Goal: Task Accomplishment & Management: Complete application form

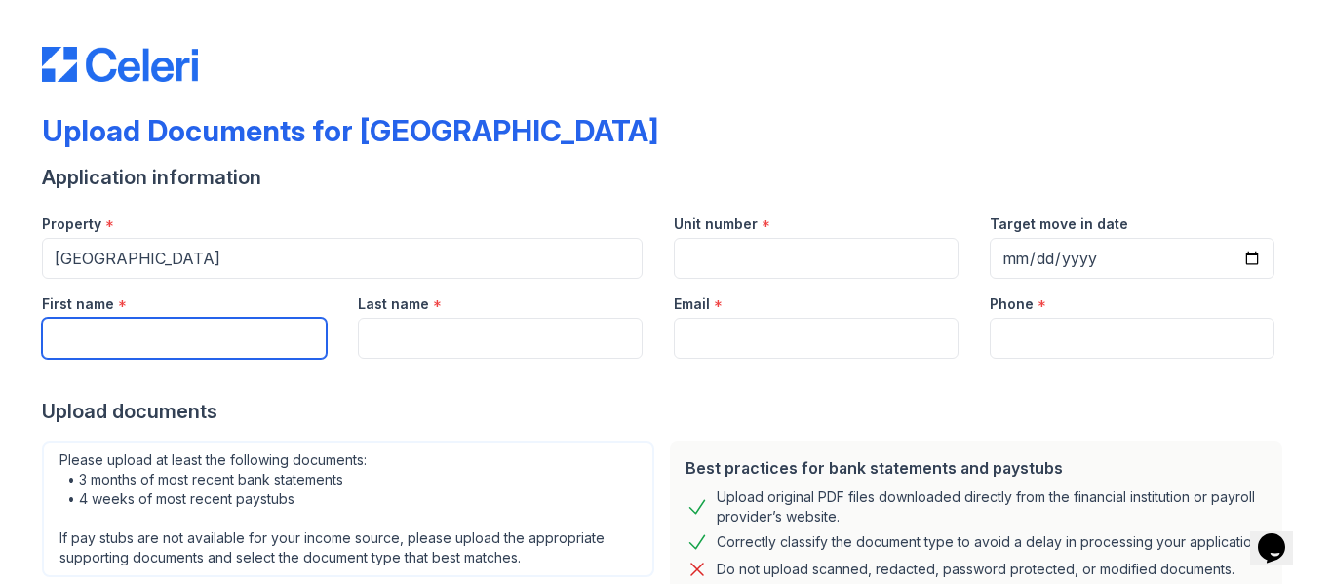
click at [208, 342] on input "First name" at bounding box center [184, 338] width 285 height 41
click at [224, 335] on input "First name" at bounding box center [184, 338] width 285 height 41
click at [165, 327] on input "First name" at bounding box center [184, 338] width 285 height 41
type input "[PERSON_NAME]"
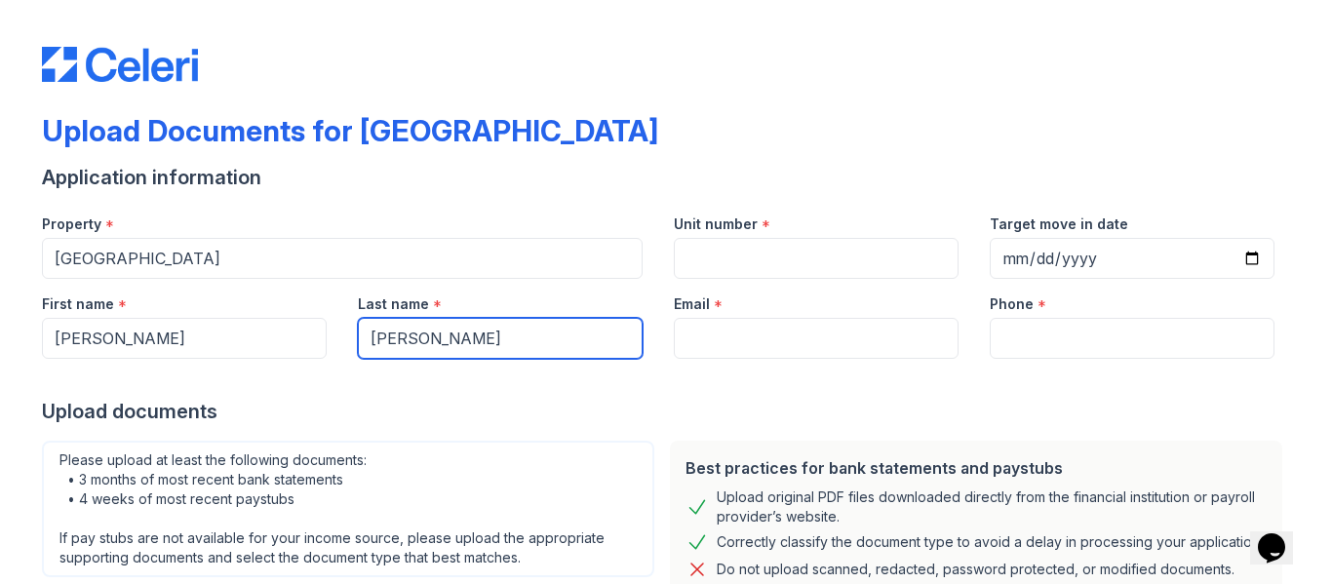
type input "[PERSON_NAME]"
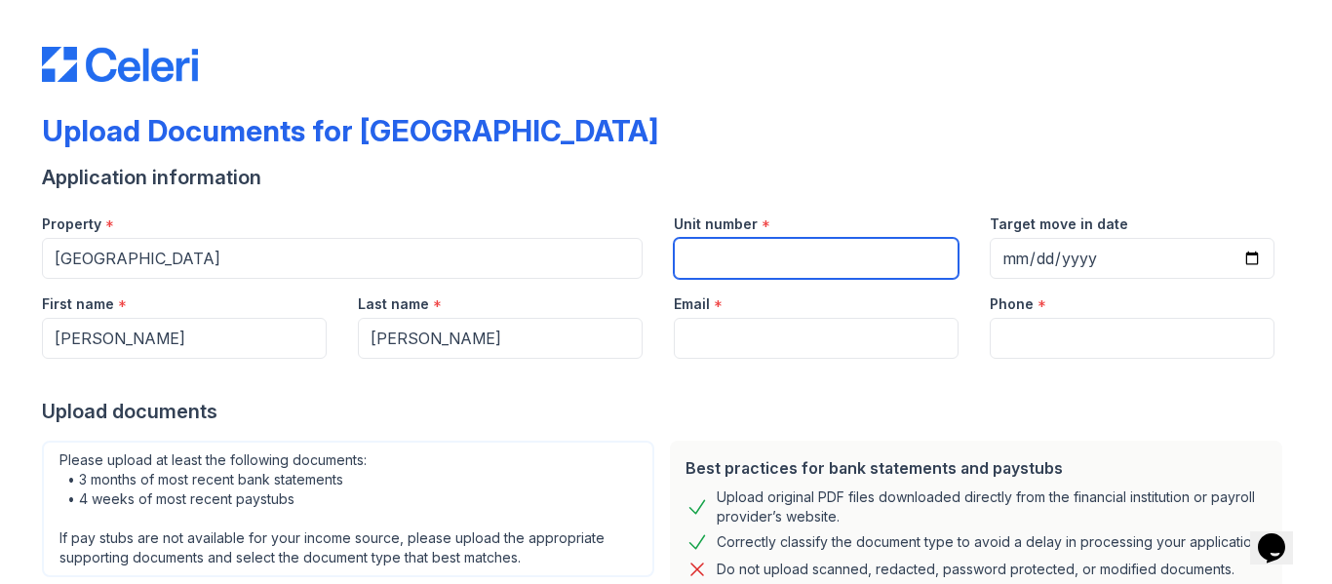
click at [852, 267] on input "Unit number" at bounding box center [816, 258] width 285 height 41
type input "02-4506"
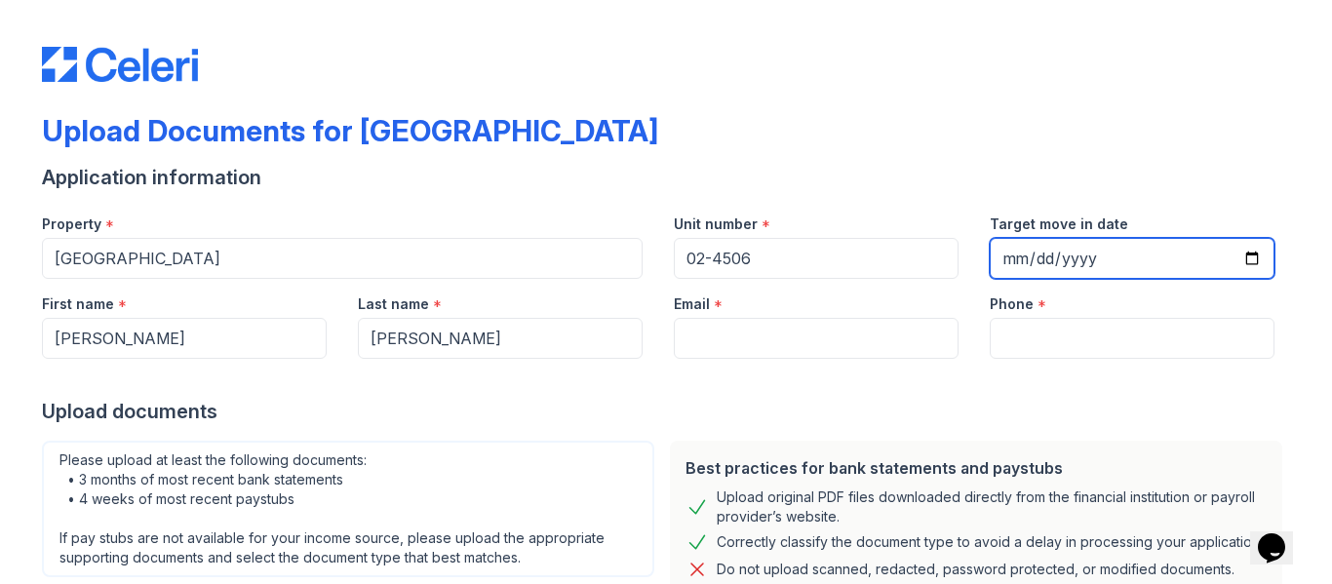
click at [1246, 255] on input "Target move in date" at bounding box center [1132, 258] width 285 height 41
type input "[DATE]"
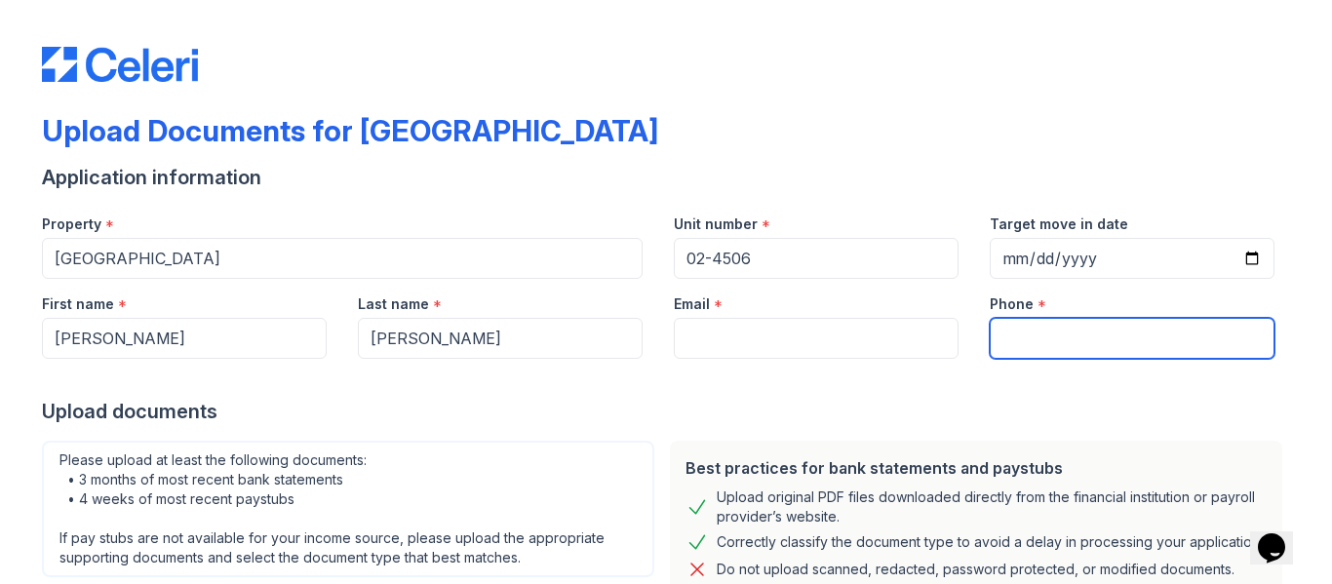
click at [1038, 318] on input "Phone" at bounding box center [1132, 338] width 285 height 41
type input "7732269476"
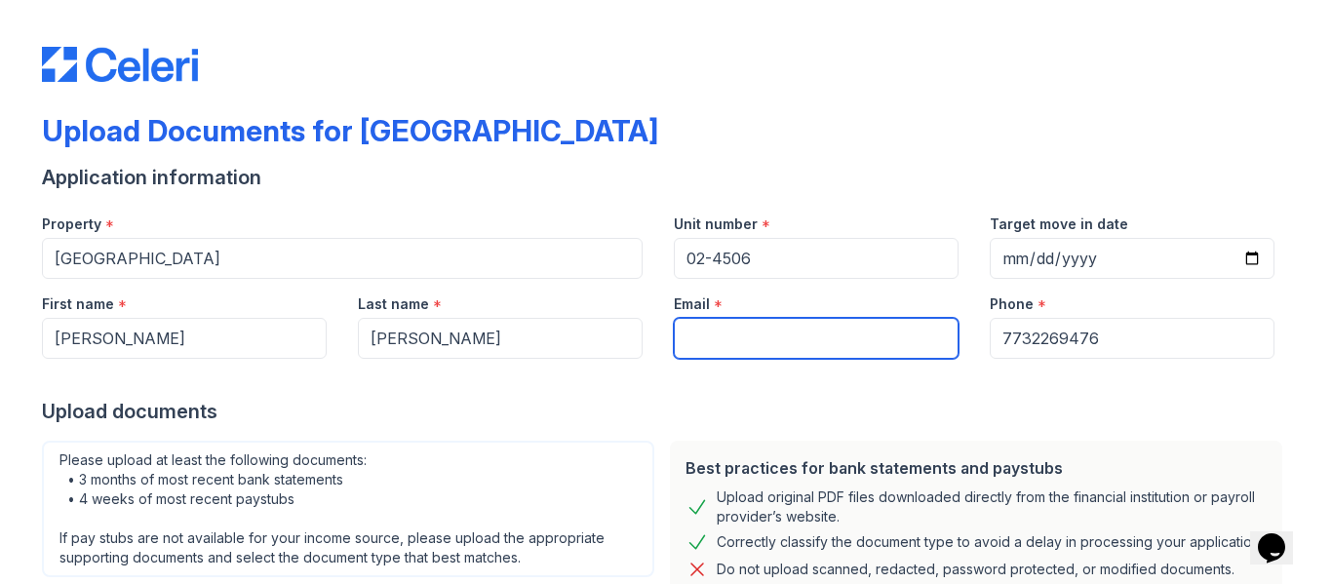
click at [775, 337] on input "Email" at bounding box center [816, 338] width 285 height 41
click at [851, 346] on input "simonemcferren" at bounding box center [816, 338] width 285 height 41
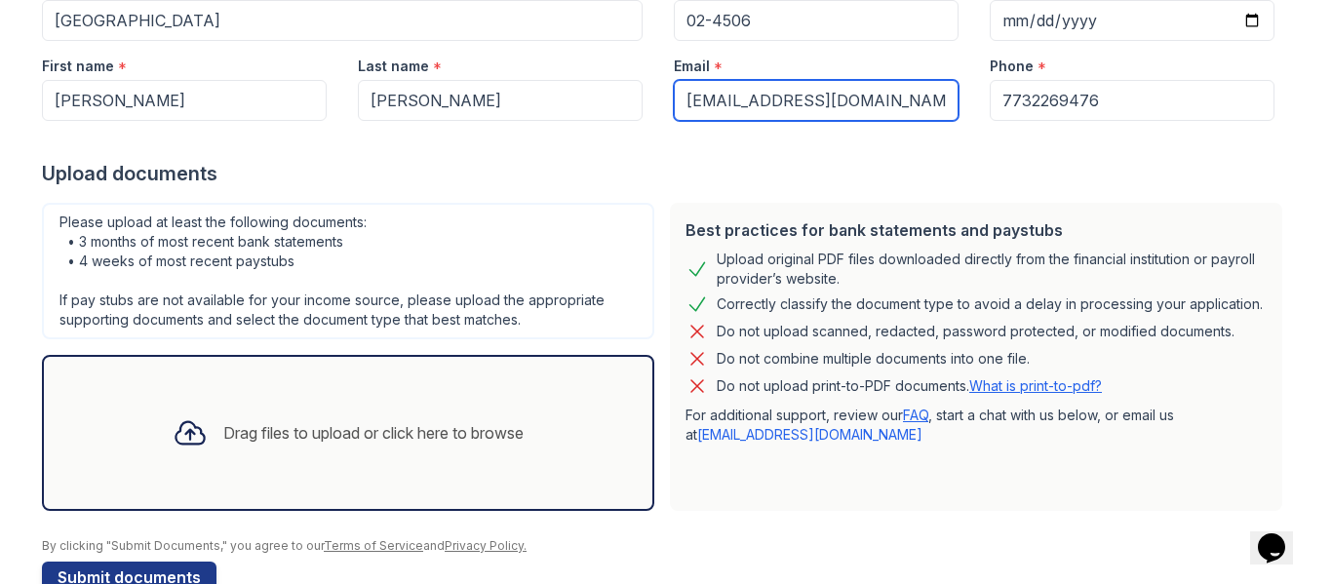
scroll to position [286, 0]
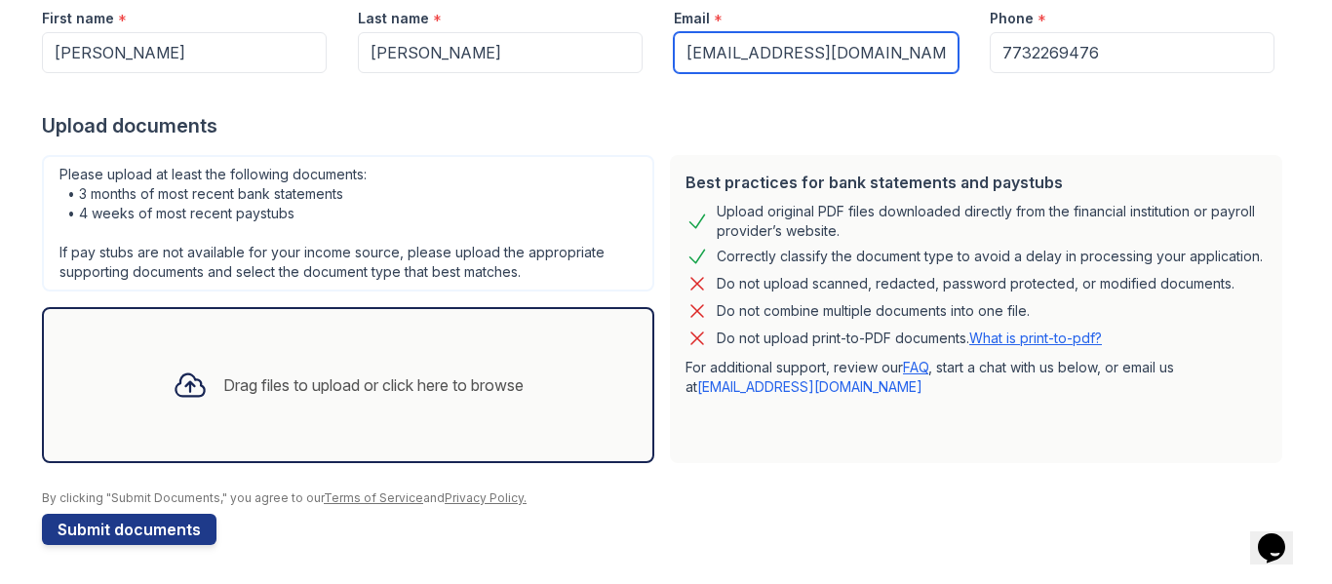
type input "[EMAIL_ADDRESS][DOMAIN_NAME]"
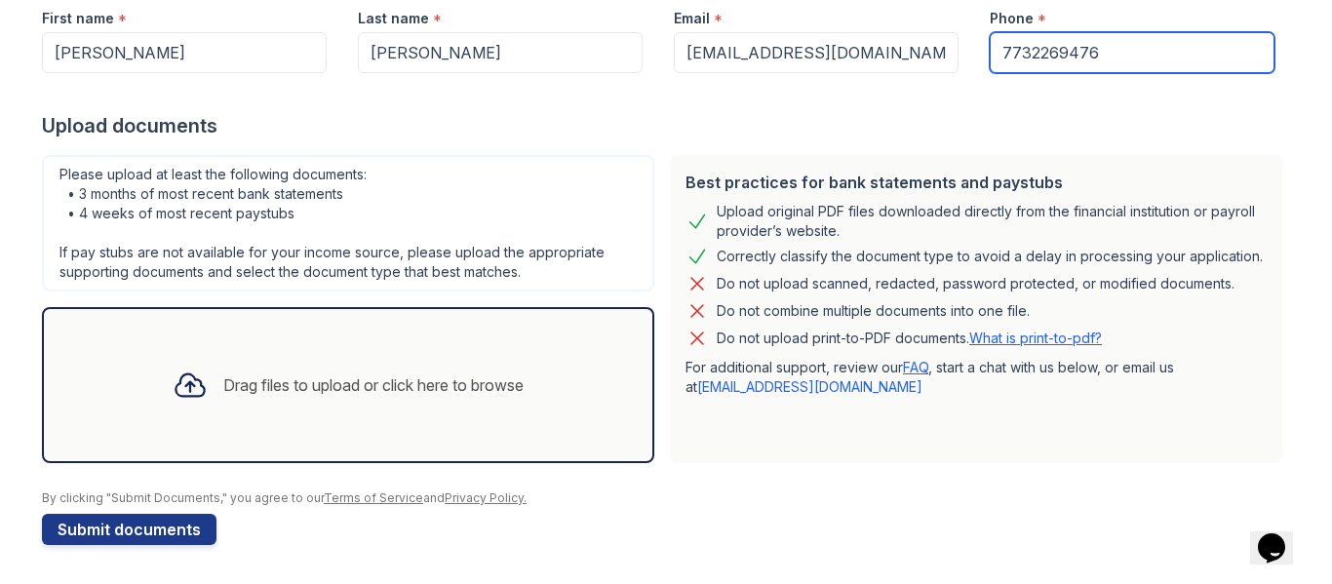
drag, startPoint x: 1099, startPoint y: 58, endPoint x: 904, endPoint y: 63, distance: 195.1
click at [904, 63] on div "First name * [PERSON_NAME] Last name * [PERSON_NAME] Email * [EMAIL_ADDRESS][DO…" at bounding box center [658, 33] width 1264 height 80
type input "7738857103"
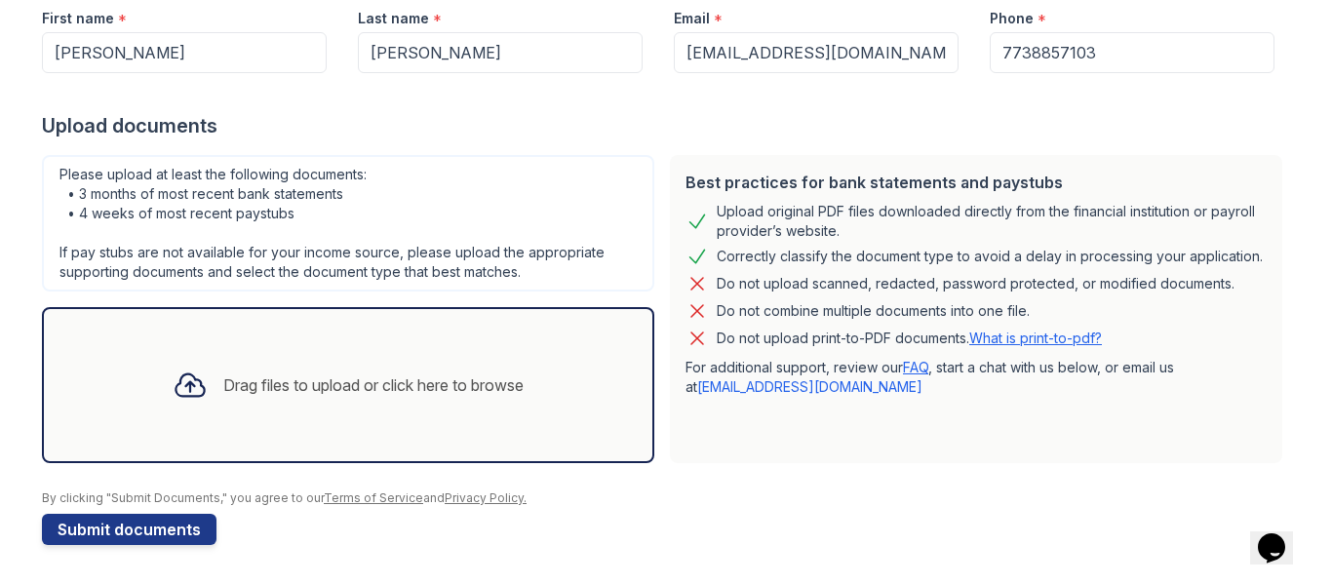
click at [408, 383] on div "Drag files to upload or click here to browse" at bounding box center [373, 385] width 300 height 23
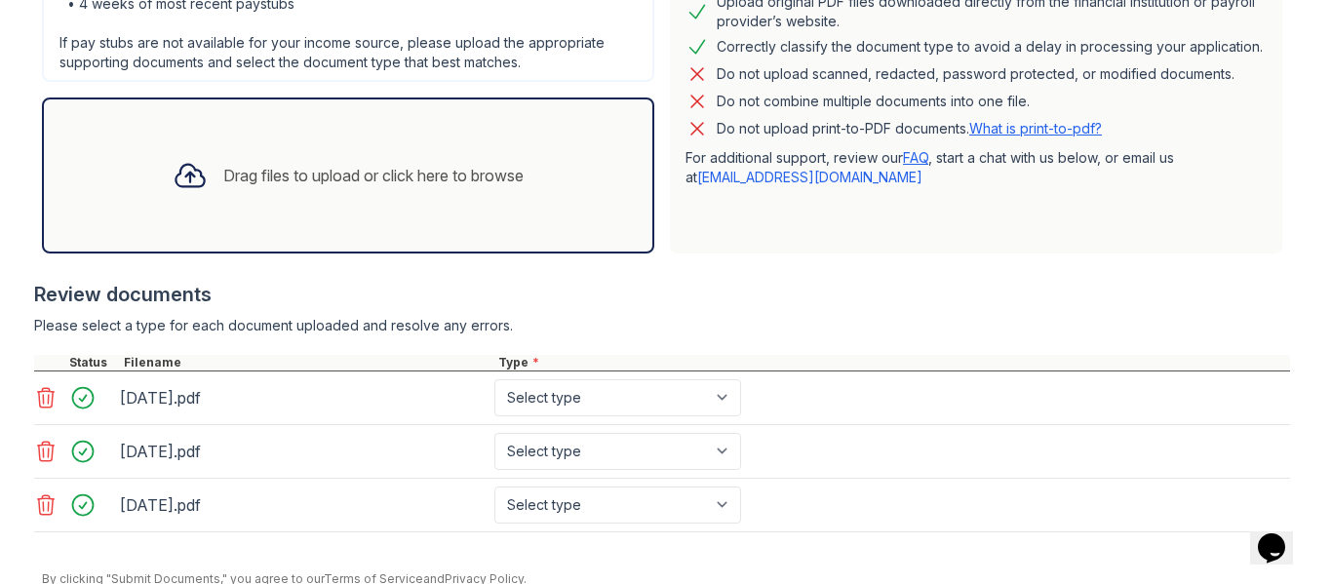
scroll to position [576, 0]
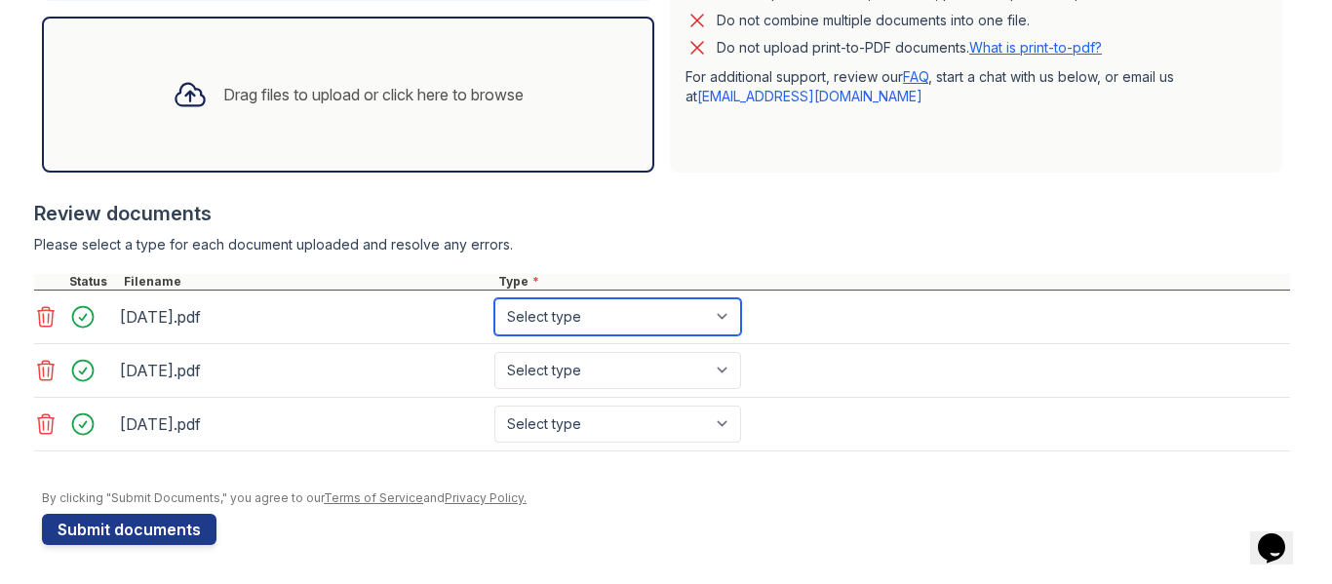
click at [664, 310] on select "Select type Paystub Bank Statement Offer Letter Tax Documents Benefit Award Let…" at bounding box center [617, 316] width 247 height 37
select select "bank_statement"
click at [494, 298] on select "Select type Paystub Bank Statement Offer Letter Tax Documents Benefit Award Let…" at bounding box center [617, 316] width 247 height 37
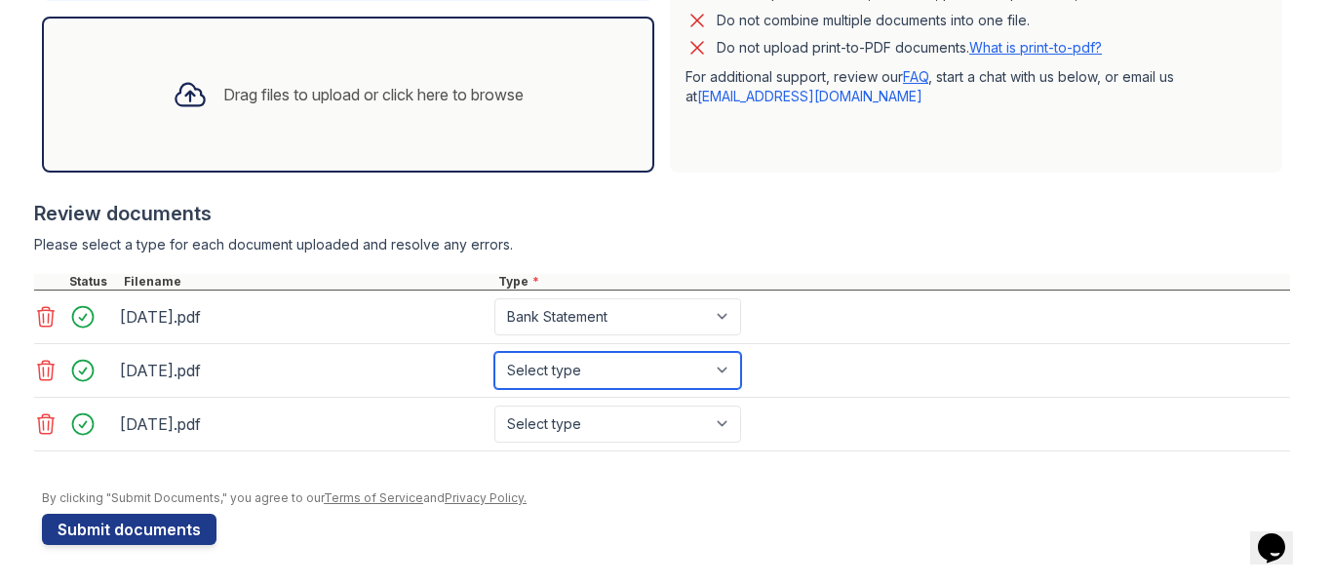
click at [650, 377] on select "Select type Paystub Bank Statement Offer Letter Tax Documents Benefit Award Let…" at bounding box center [617, 370] width 247 height 37
select select "bank_statement"
click at [494, 352] on select "Select type Paystub Bank Statement Offer Letter Tax Documents Benefit Award Let…" at bounding box center [617, 370] width 247 height 37
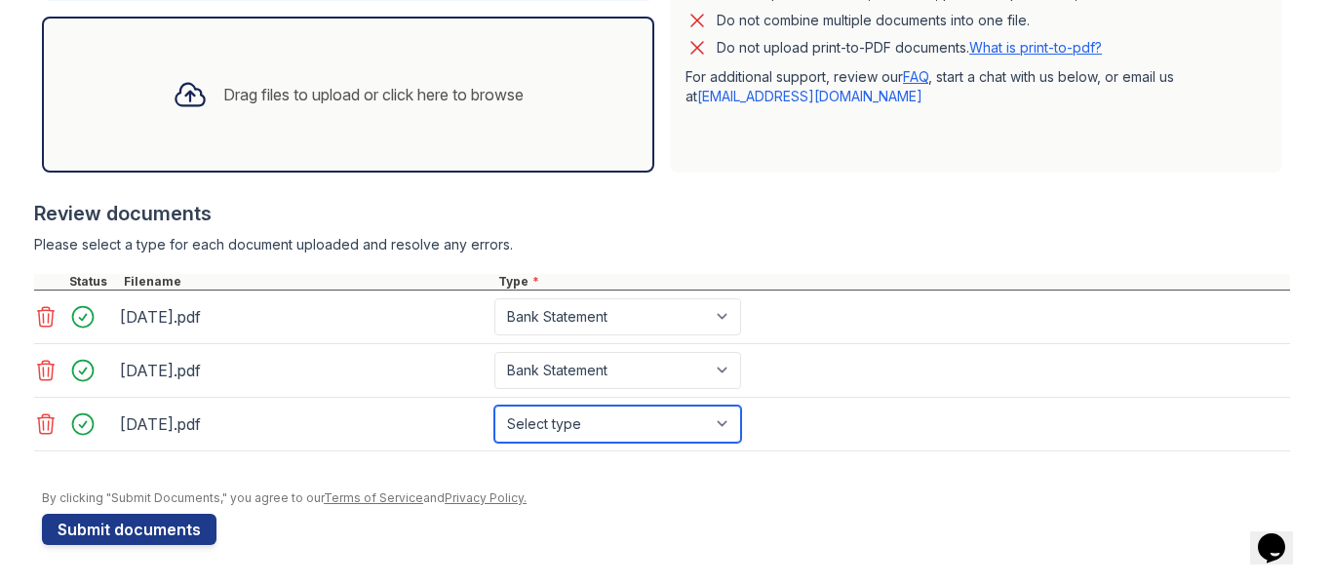
click at [619, 425] on select "Select type Paystub Bank Statement Offer Letter Tax Documents Benefit Award Let…" at bounding box center [617, 424] width 247 height 37
select select "bank_statement"
click at [494, 406] on select "Select type Paystub Bank Statement Offer Letter Tax Documents Benefit Award Let…" at bounding box center [617, 424] width 247 height 37
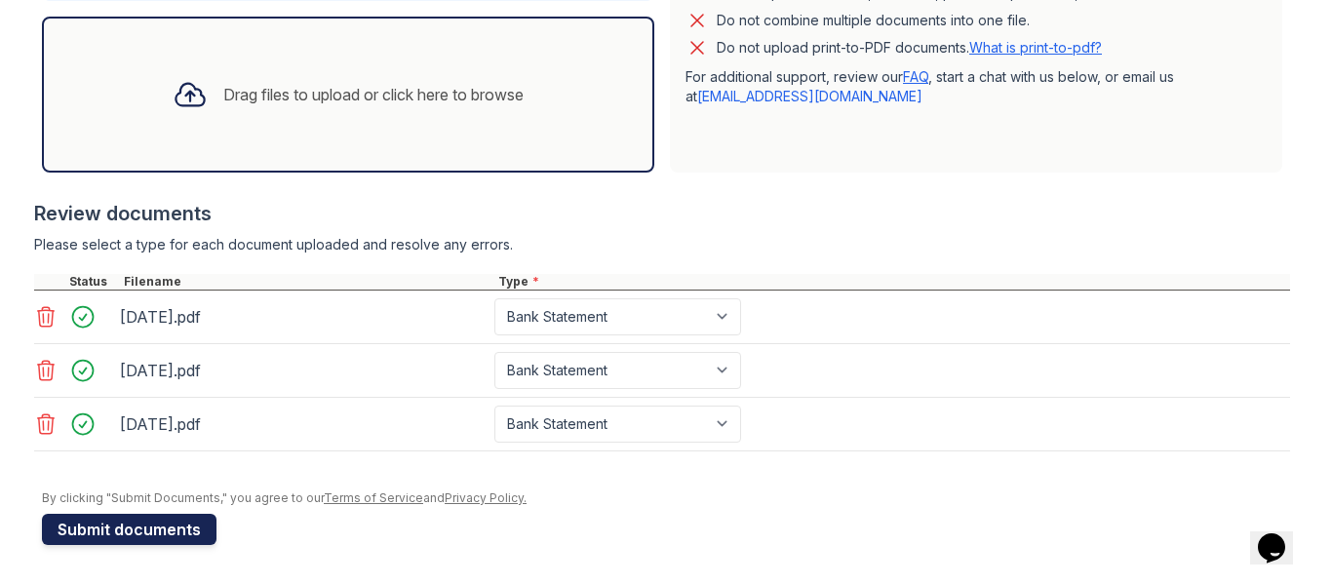
click at [178, 530] on button "Submit documents" at bounding box center [129, 529] width 175 height 31
